Goal: Information Seeking & Learning: Understand process/instructions

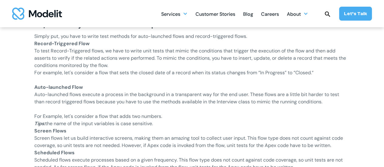
scroll to position [790, 0]
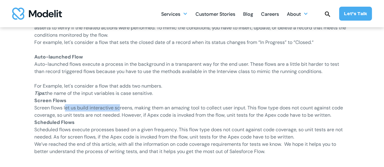
drag, startPoint x: 65, startPoint y: 109, endPoint x: 119, endPoint y: 108, distance: 54.4
click at [119, 108] on p "Screen flows let us build interactive screens, making them an amazing tool to c…" at bounding box center [192, 112] width 316 height 15
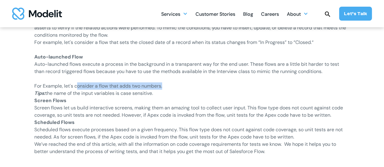
drag, startPoint x: 77, startPoint y: 89, endPoint x: 163, endPoint y: 90, distance: 85.7
click at [163, 90] on p "For Example, let's consider a flow that adds two numbers." at bounding box center [192, 86] width 316 height 7
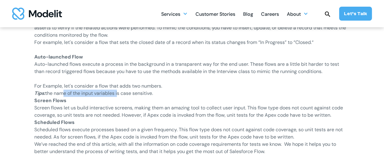
drag, startPoint x: 63, startPoint y: 94, endPoint x: 117, endPoint y: 93, distance: 54.7
click at [117, 93] on p "Tips: the name of the input variables is case sensitive." at bounding box center [192, 93] width 316 height 7
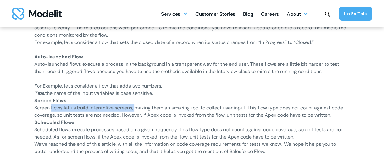
drag, startPoint x: 51, startPoint y: 109, endPoint x: 135, endPoint y: 109, distance: 83.9
click at [135, 109] on p "Screen flows let us build interactive screens, making them an amazing tool to c…" at bounding box center [192, 112] width 316 height 15
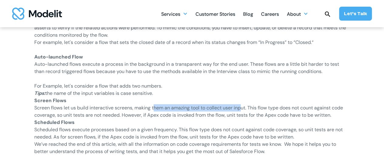
drag, startPoint x: 156, startPoint y: 108, endPoint x: 244, endPoint y: 109, distance: 88.1
click at [244, 109] on p "Screen flows let us build interactive screens, making them an amazing tool to c…" at bounding box center [192, 112] width 316 height 15
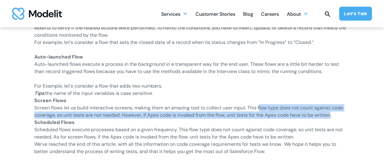
drag, startPoint x: 263, startPoint y: 109, endPoint x: 332, endPoint y: 118, distance: 69.2
click at [334, 117] on p "Screen flows let us build interactive screens, making them an amazing tool to c…" at bounding box center [192, 112] width 316 height 15
click at [147, 119] on p "Screen flows let us build interactive screens, making them an amazing tool to c…" at bounding box center [192, 112] width 316 height 15
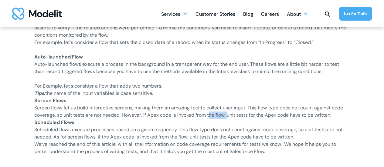
drag, startPoint x: 213, startPoint y: 115, endPoint x: 229, endPoint y: 116, distance: 16.5
click at [229, 116] on p "Screen flows let us build interactive screens, making them an amazing tool to c…" at bounding box center [192, 112] width 316 height 15
drag, startPoint x: 242, startPoint y: 116, endPoint x: 333, endPoint y: 112, distance: 91.0
click at [333, 112] on p "Screen flows let us build interactive screens, making them an amazing tool to c…" at bounding box center [192, 112] width 316 height 15
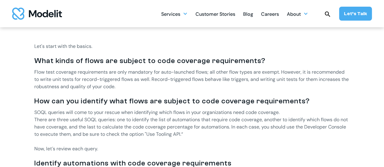
scroll to position [304, 0]
